Goal: Task Accomplishment & Management: Manage account settings

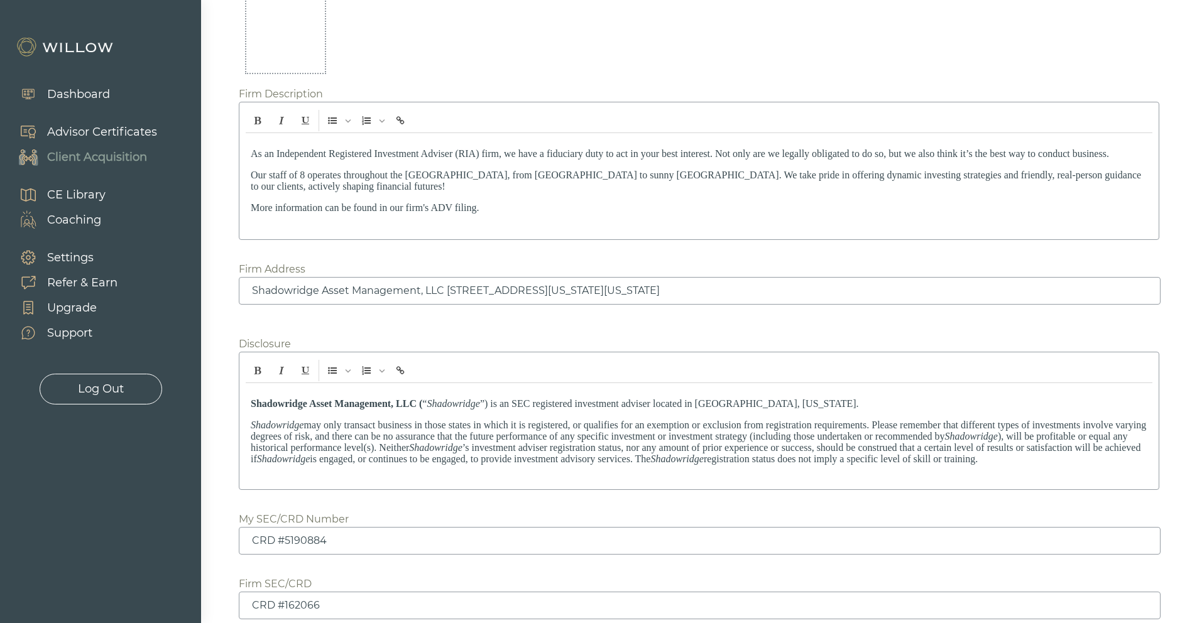
scroll to position [1758, 0]
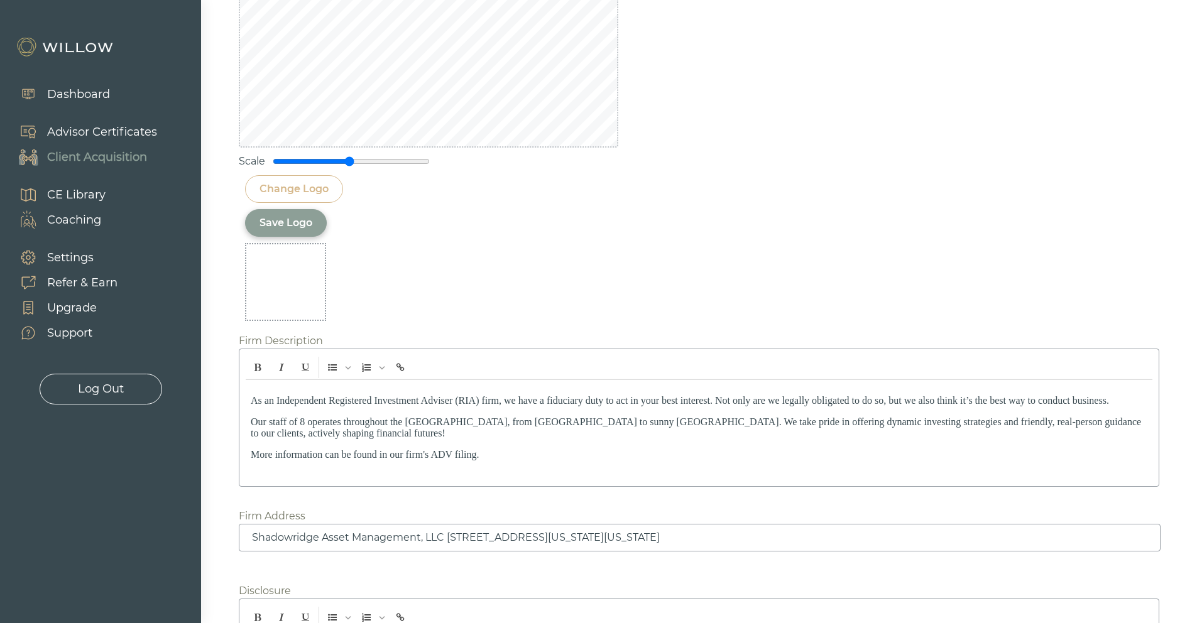
click at [312, 191] on div "Change Logo" at bounding box center [293, 189] width 69 height 15
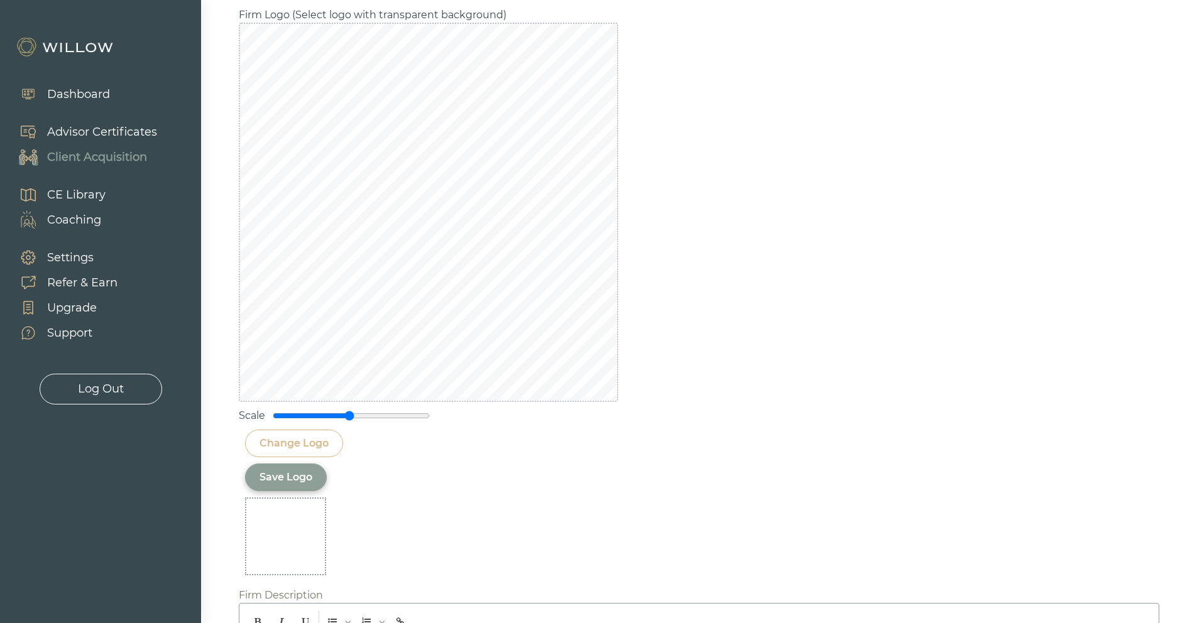
scroll to position [1499, 0]
drag, startPoint x: 345, startPoint y: 421, endPoint x: 288, endPoint y: 416, distance: 57.4
type input "0.2"
click at [288, 416] on input "range" at bounding box center [351, 420] width 157 height 10
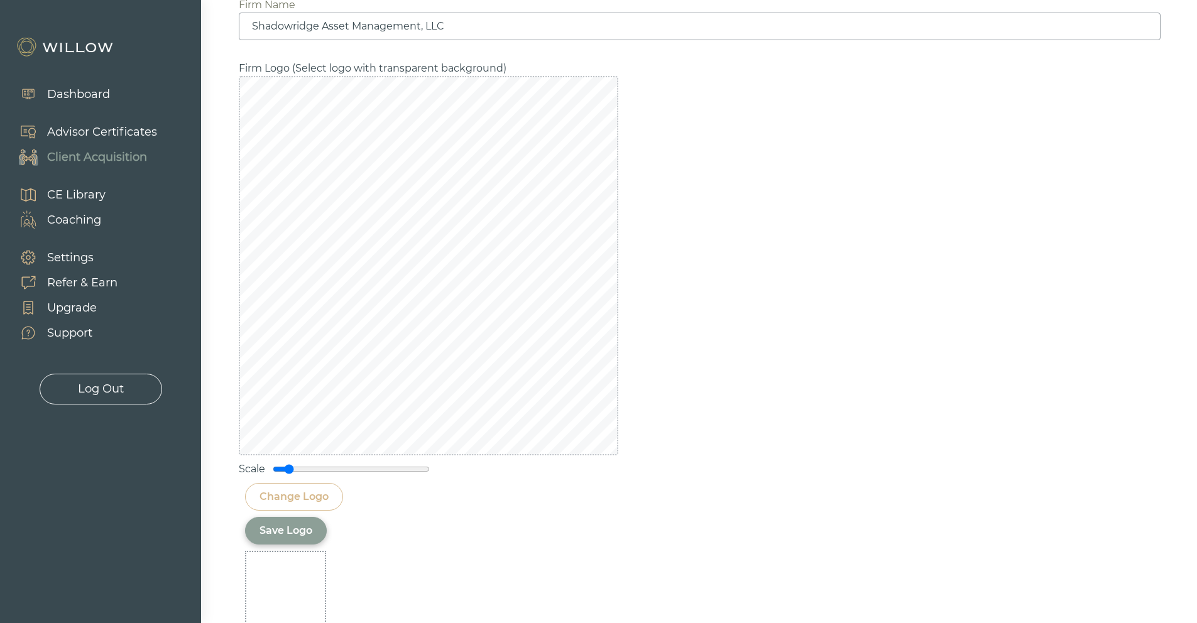
scroll to position [1584, 0]
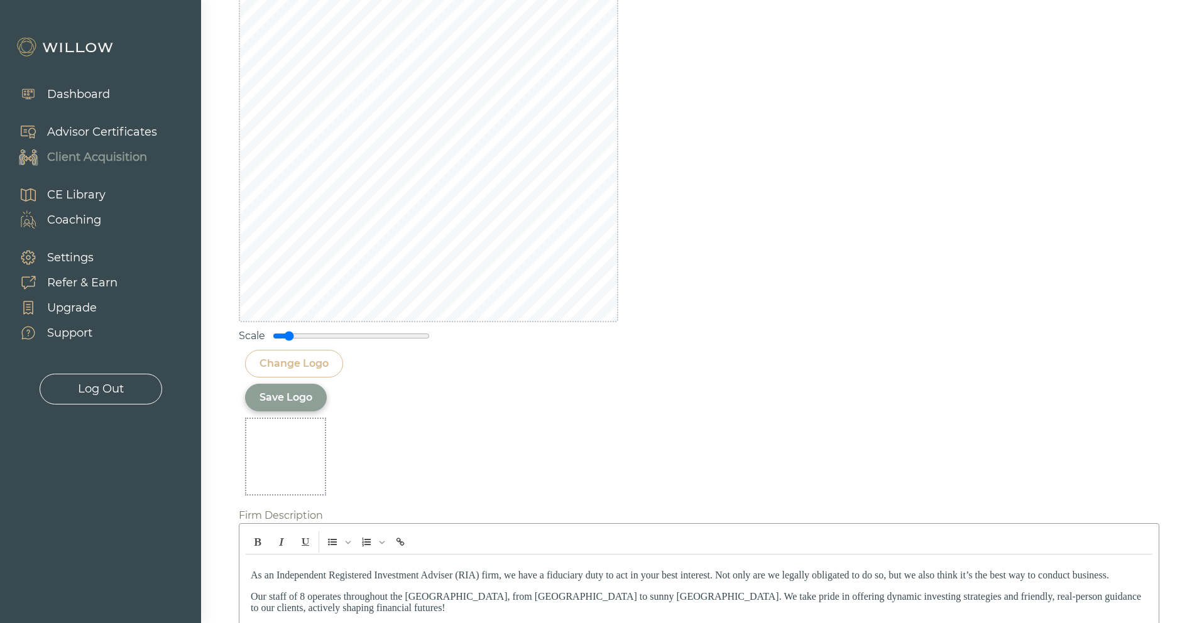
click at [304, 403] on div "Save Logo" at bounding box center [285, 397] width 53 height 15
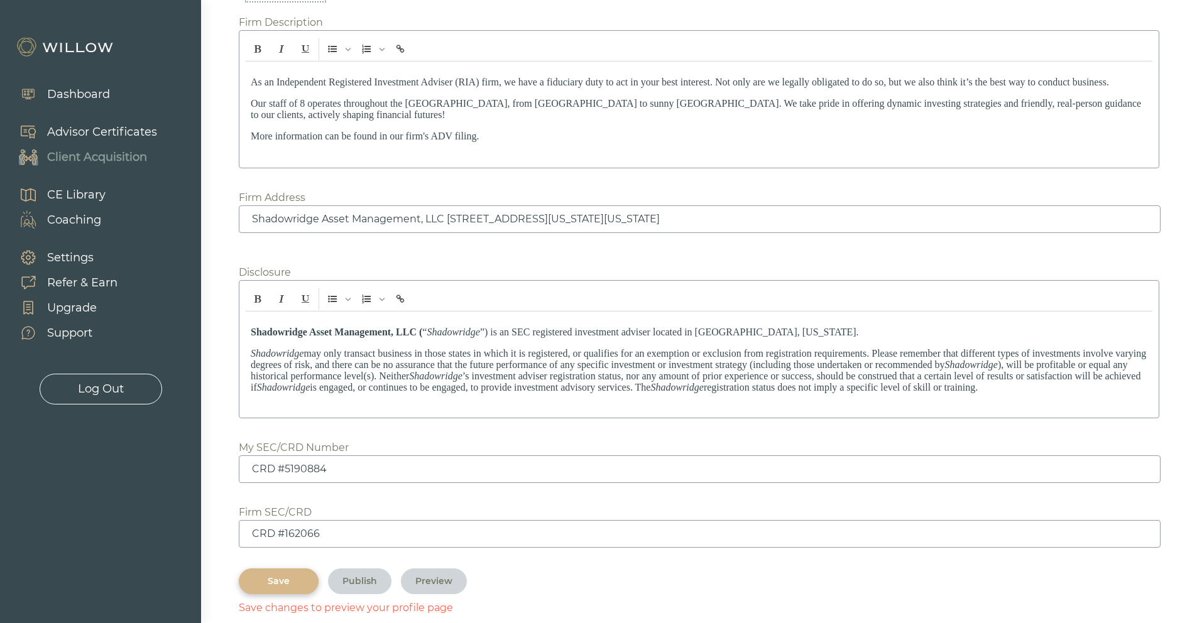
scroll to position [1716, 0]
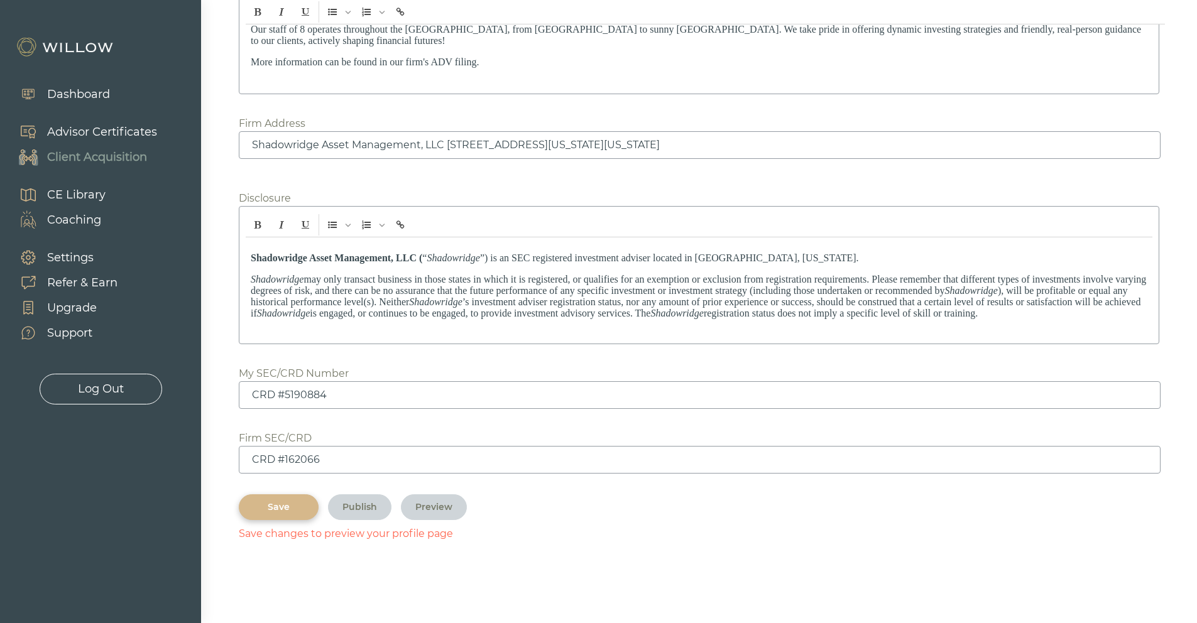
click at [283, 510] on div "Save" at bounding box center [278, 507] width 51 height 13
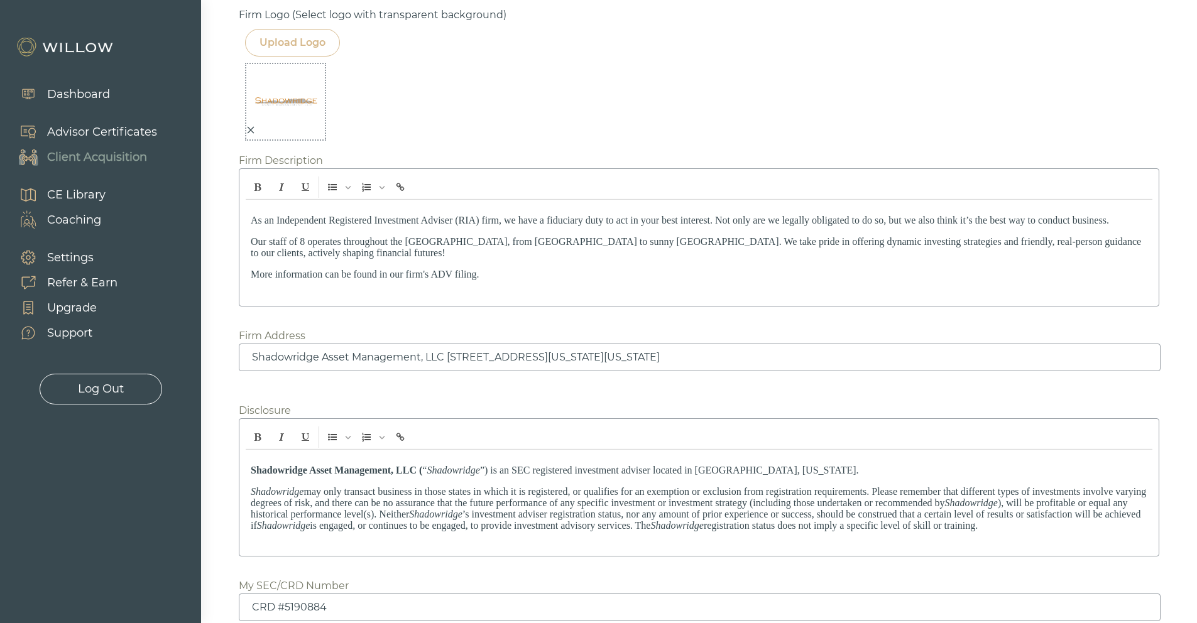
scroll to position [1689, 0]
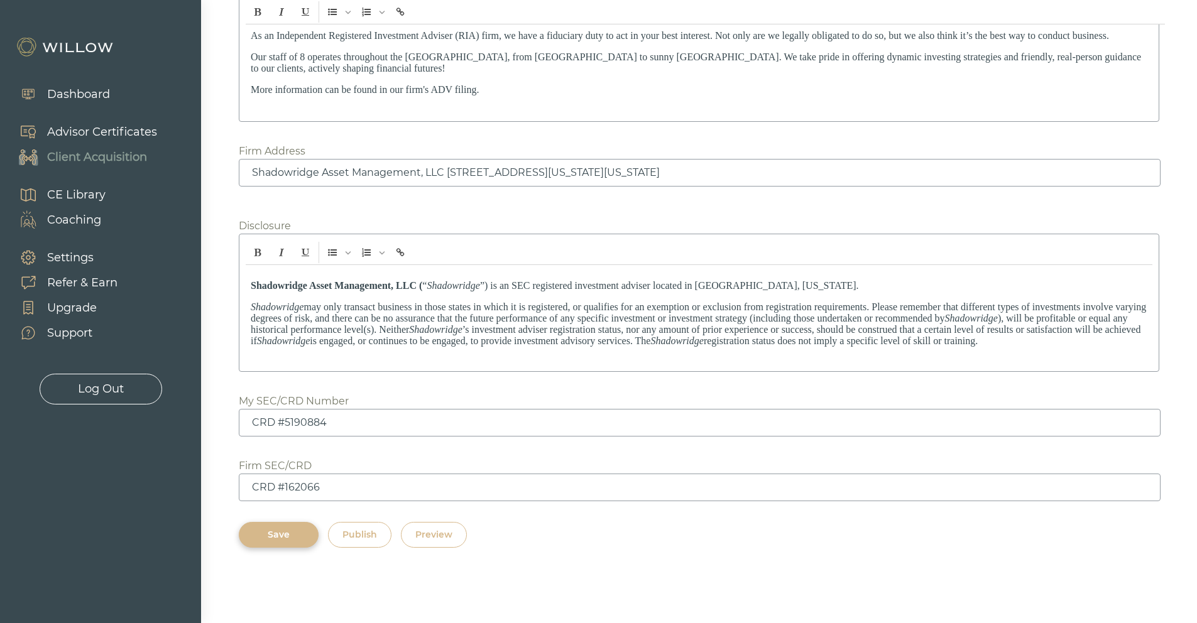
click at [365, 533] on div "Publish" at bounding box center [359, 534] width 35 height 13
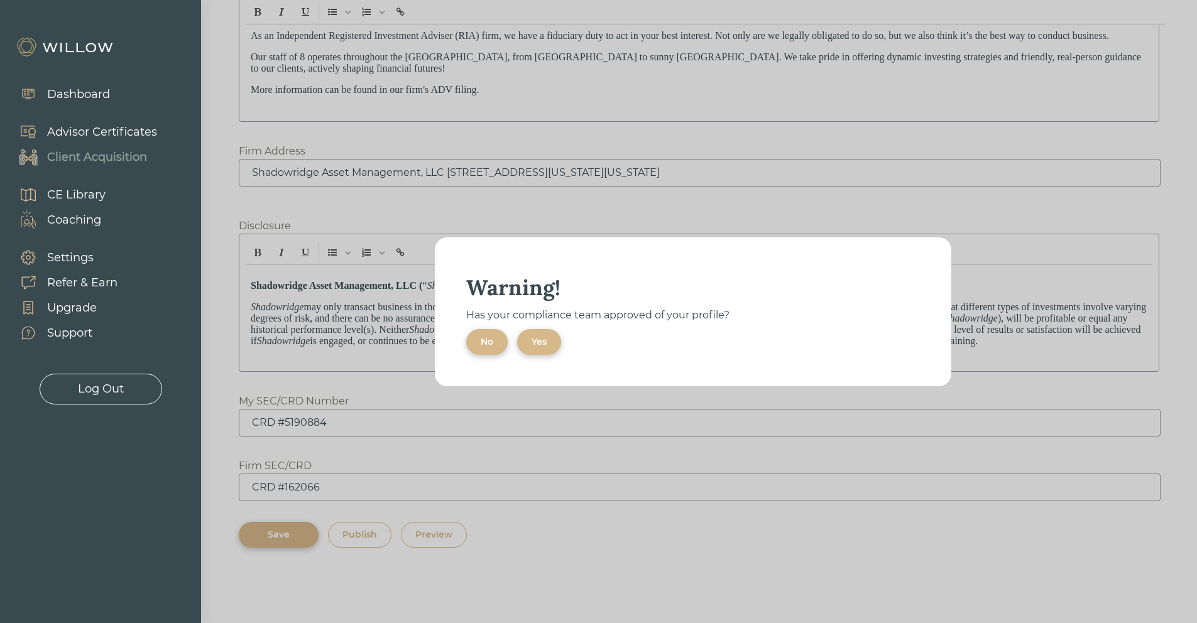
click at [542, 345] on div "Yes" at bounding box center [538, 341] width 15 height 13
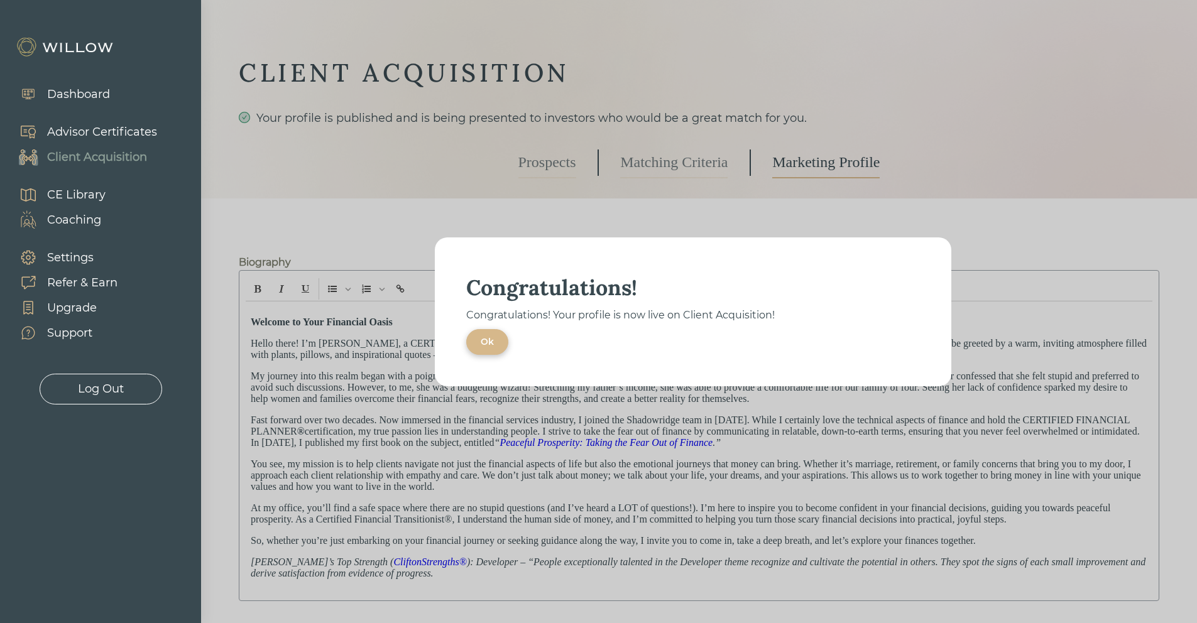
click at [499, 339] on button "Ok" at bounding box center [487, 342] width 42 height 26
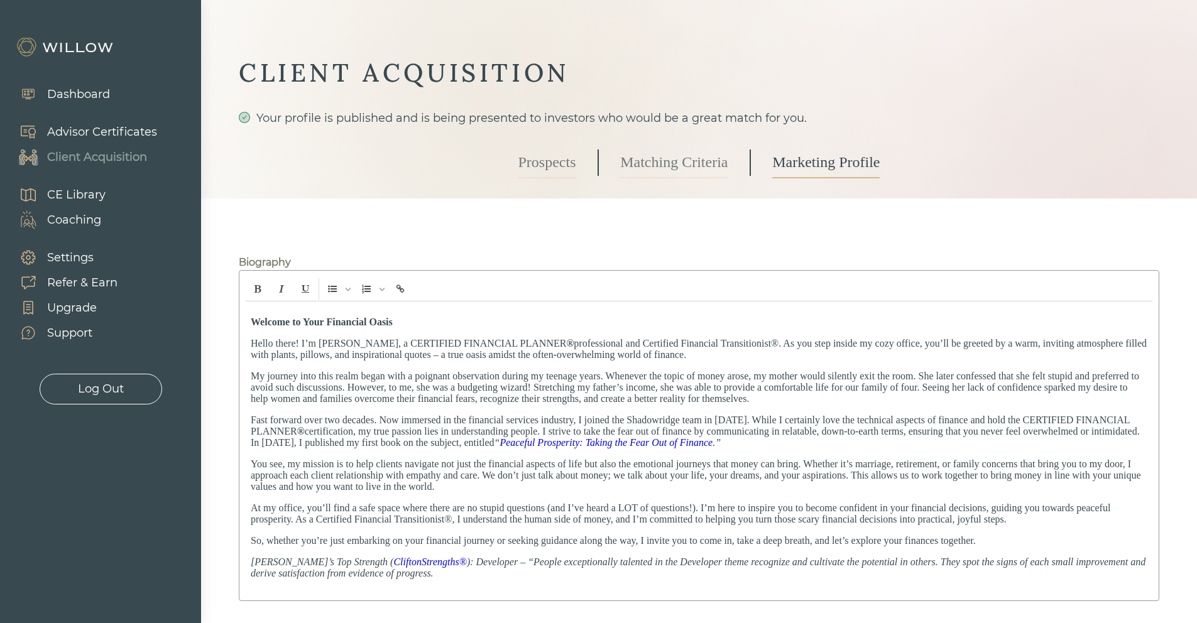
click at [551, 160] on link "Prospects" at bounding box center [547, 162] width 58 height 31
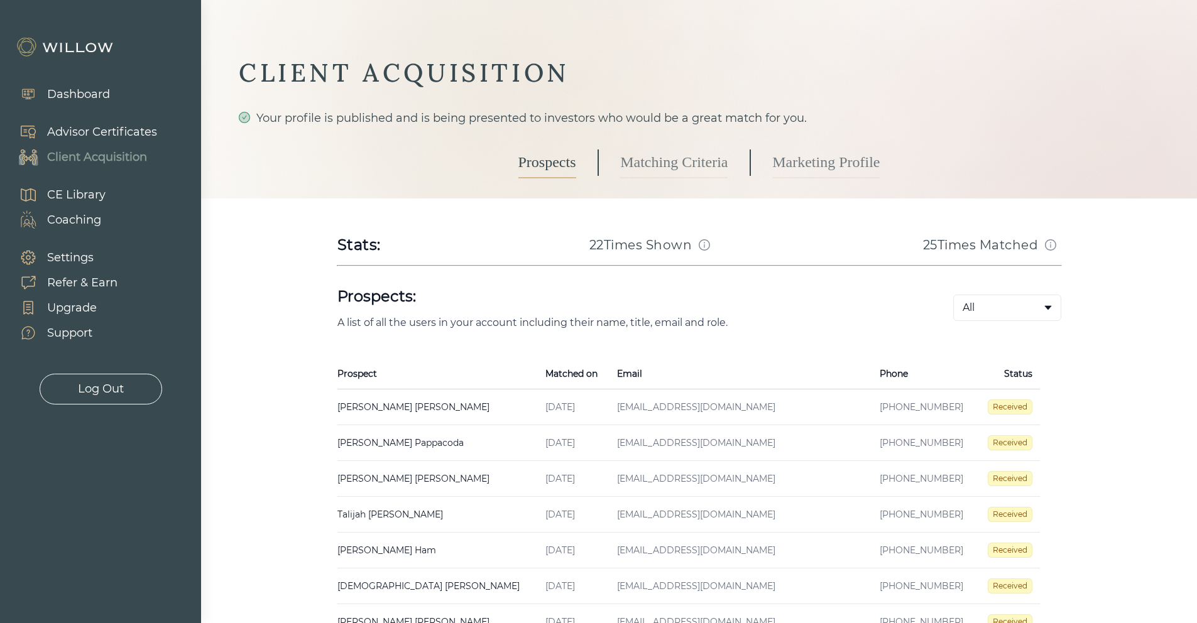
click at [680, 165] on link "Matching Criteria" at bounding box center [673, 162] width 107 height 31
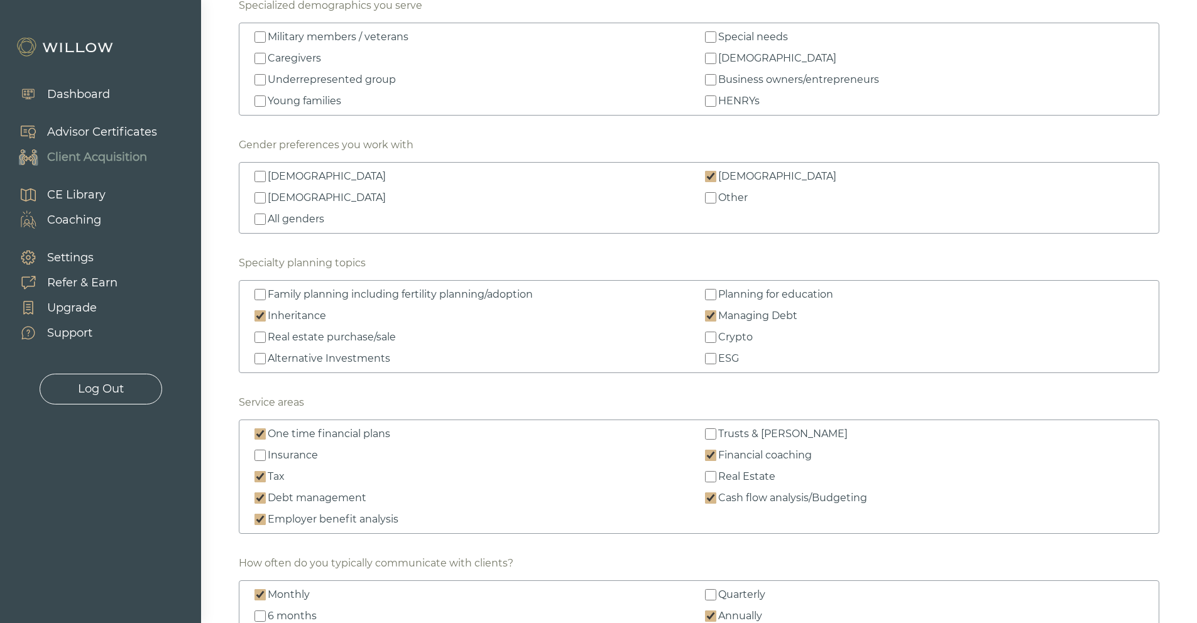
scroll to position [1743, 0]
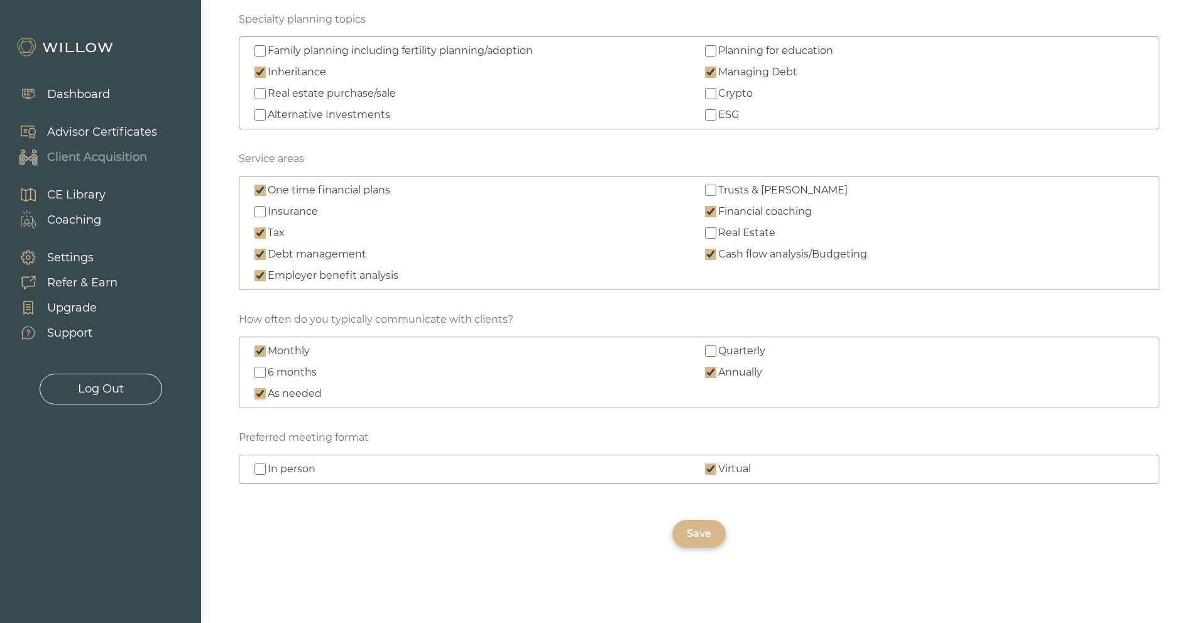
click at [82, 92] on div "Dashboard" at bounding box center [78, 94] width 63 height 17
